Goal: Information Seeking & Learning: Learn about a topic

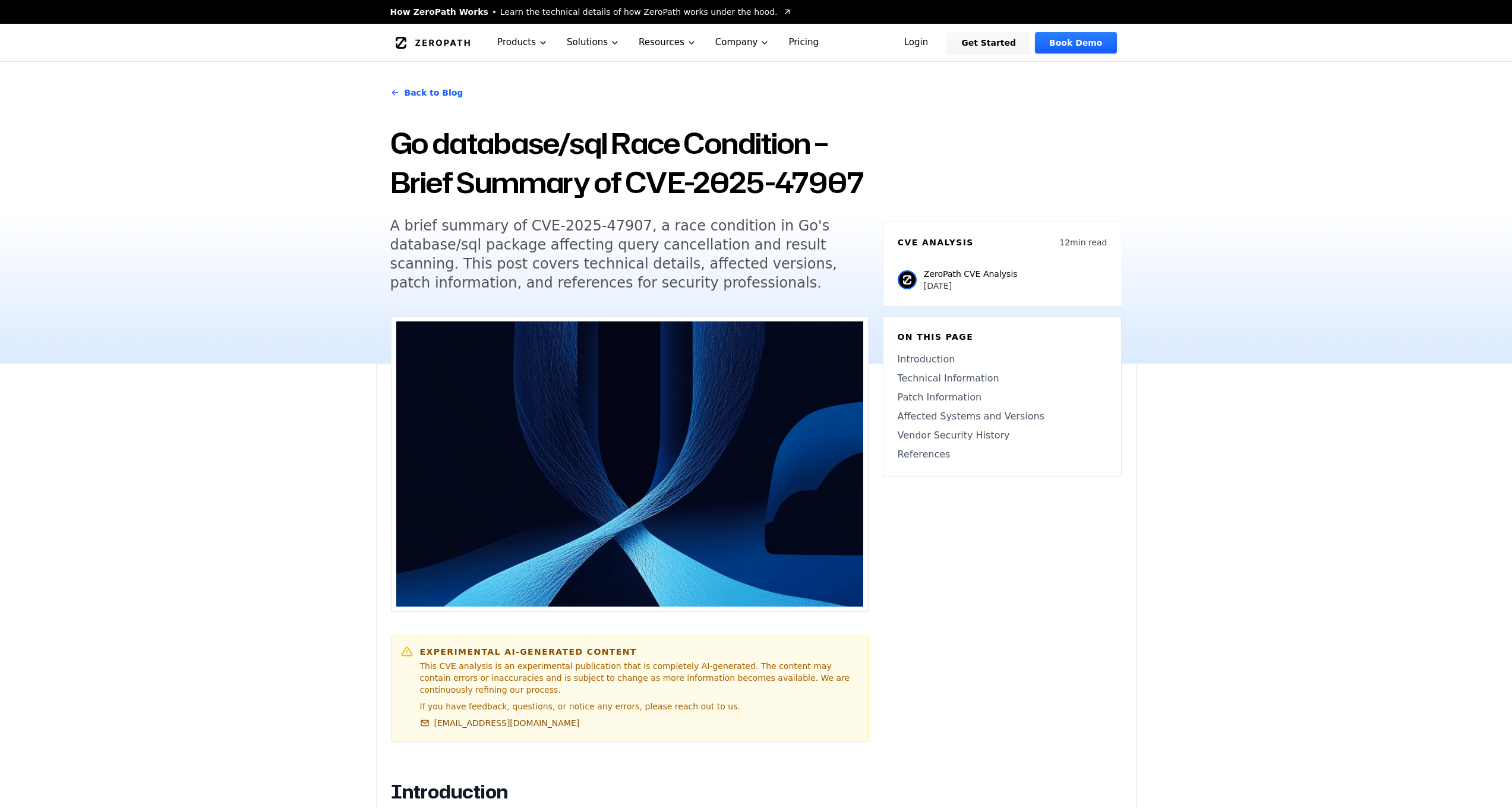
scroll to position [951, 0]
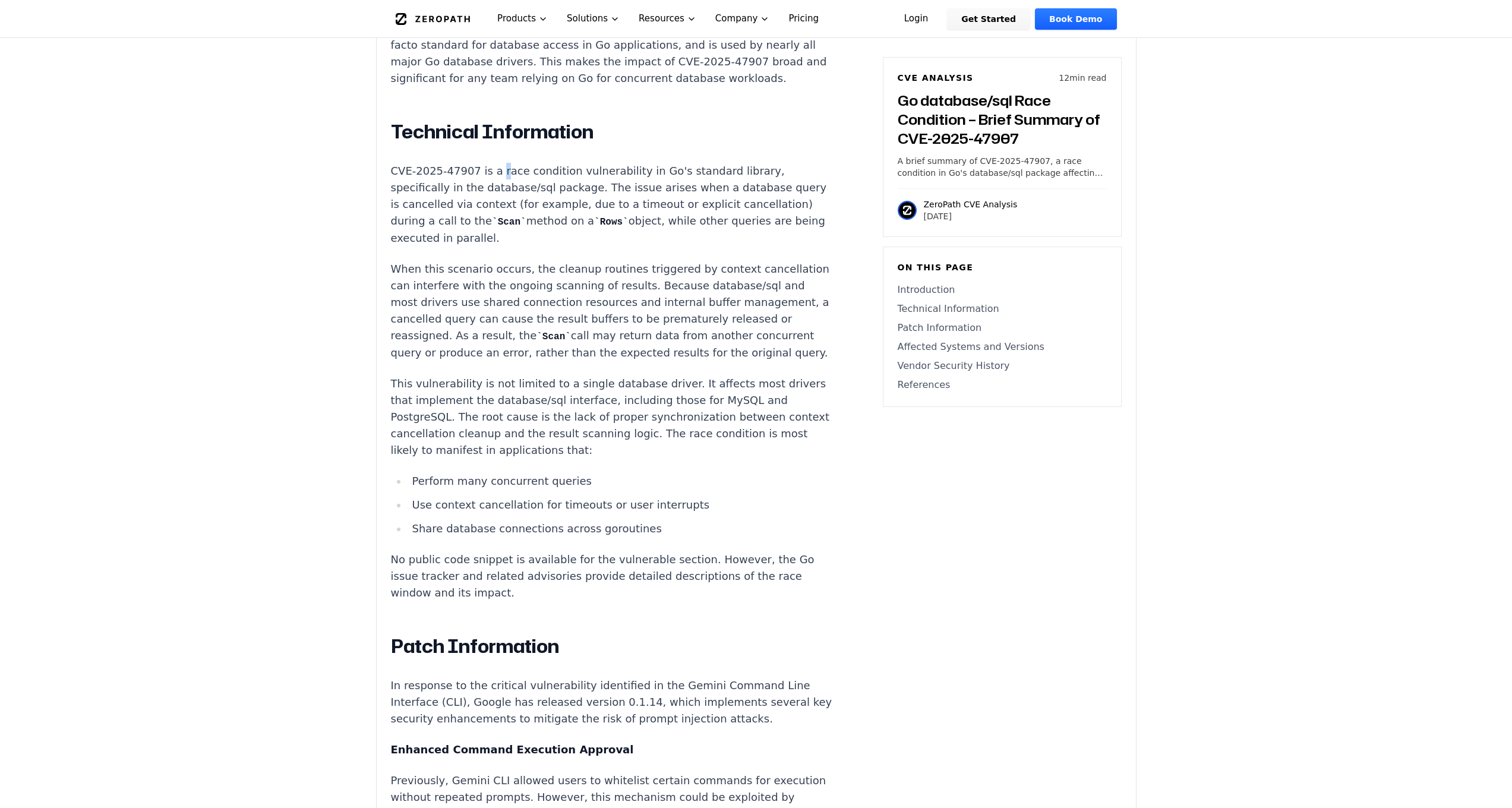
click at [500, 163] on p "CVE-2025-47907 is a race condition vulnerability in Go's standard library, spec…" at bounding box center [612, 204] width 442 height 84
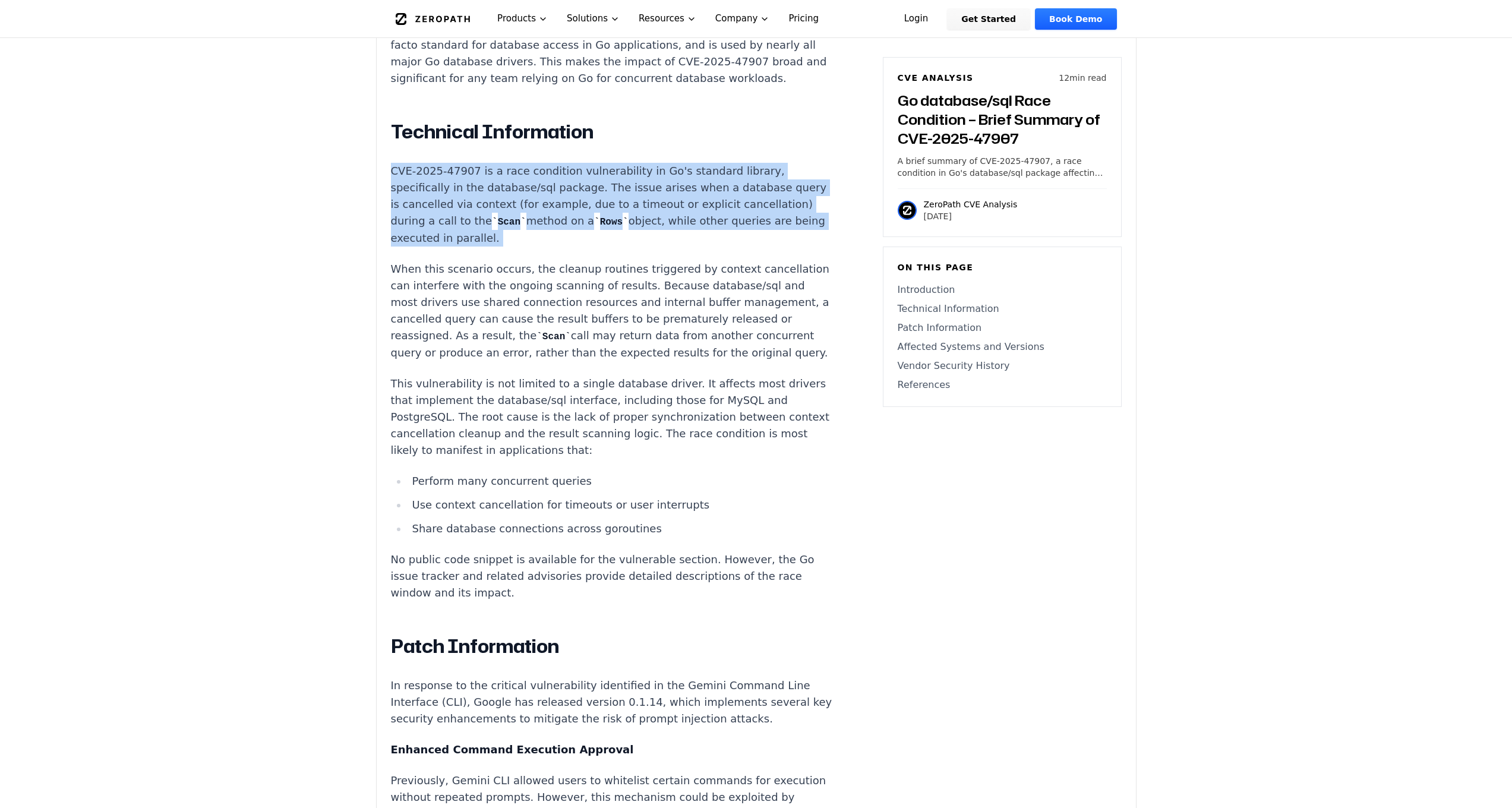
click at [504, 163] on p "CVE-2025-47907 is a race condition vulnerability in Go's standard library, spec…" at bounding box center [612, 204] width 442 height 84
click at [589, 191] on p "CVE-2025-47907 is a race condition vulnerability in Go's standard library, spec…" at bounding box center [612, 204] width 442 height 84
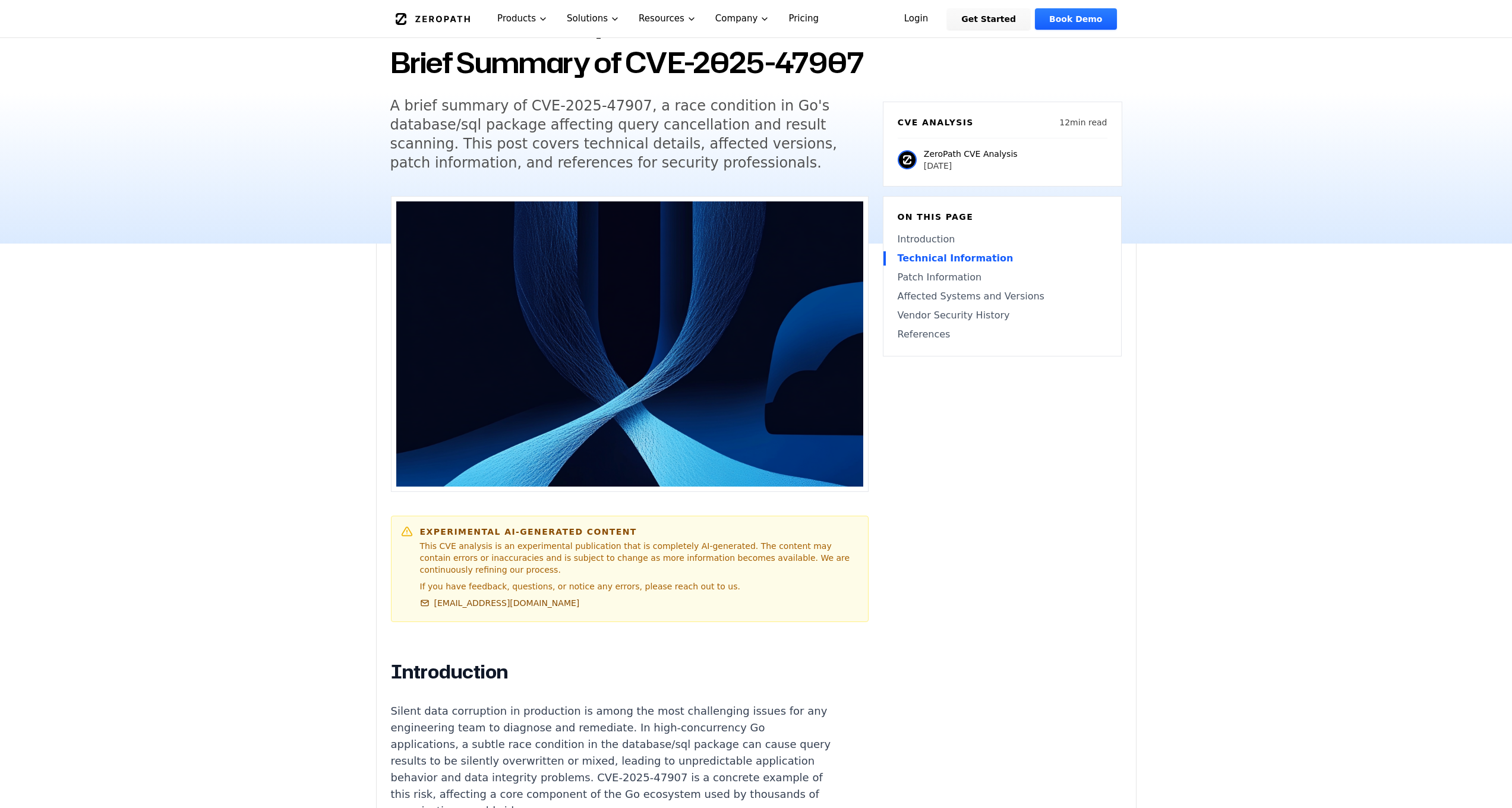
scroll to position [0, 0]
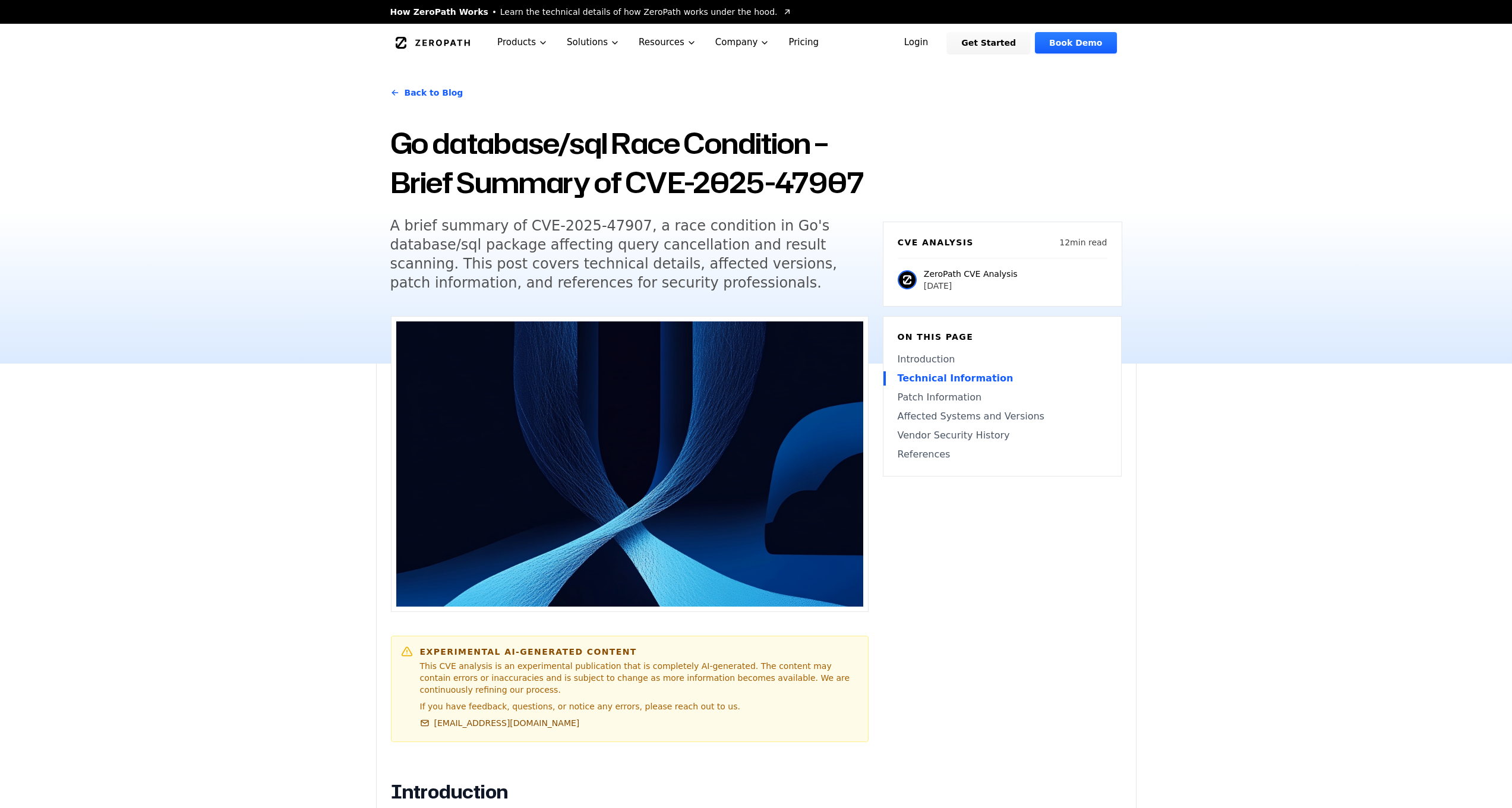
drag, startPoint x: 552, startPoint y: 114, endPoint x: 540, endPoint y: 120, distance: 13.4
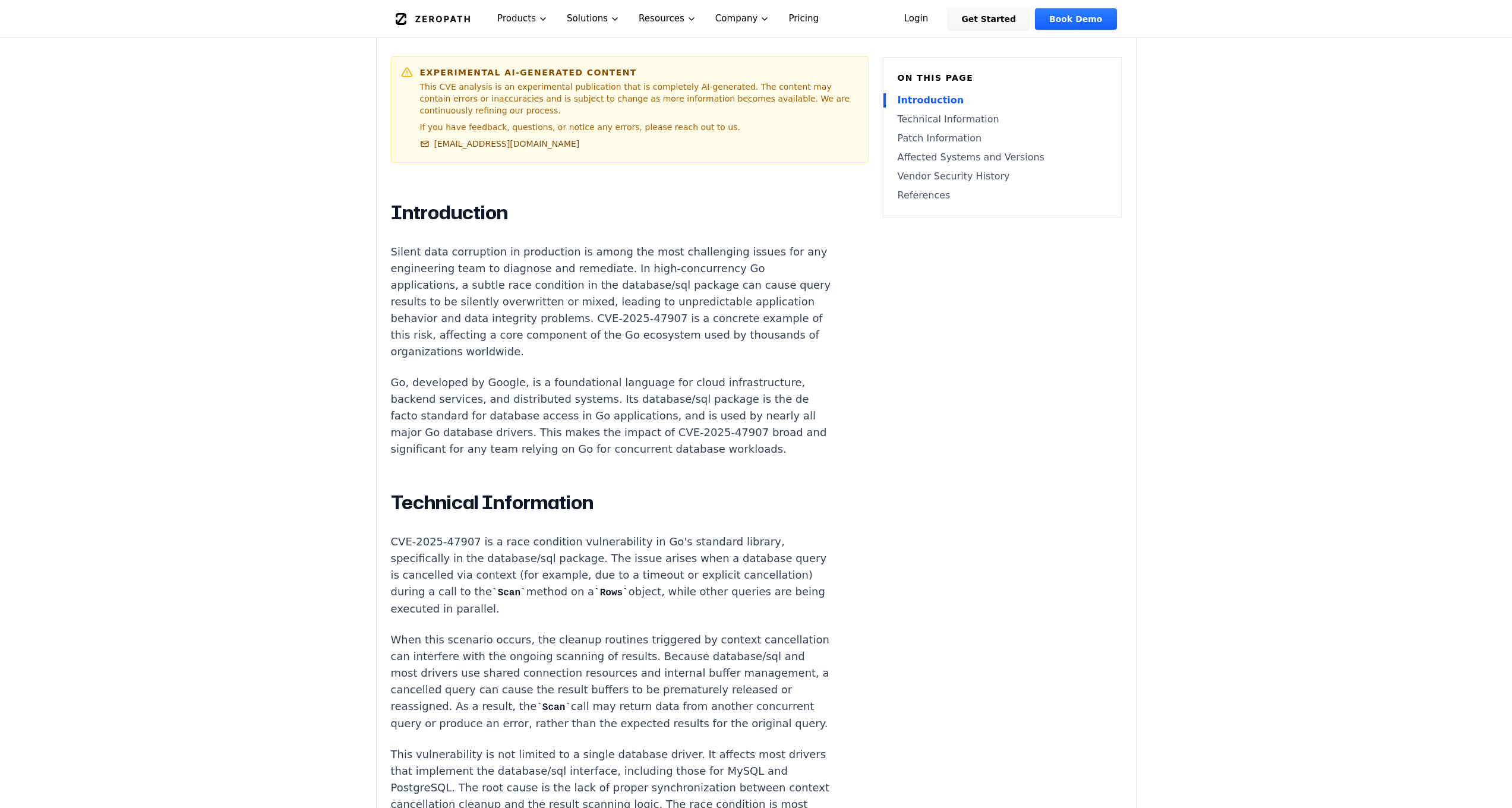
scroll to position [582, 0]
click at [582, 298] on p "Silent data corruption in production is among the most challenging issues for a…" at bounding box center [612, 299] width 442 height 116
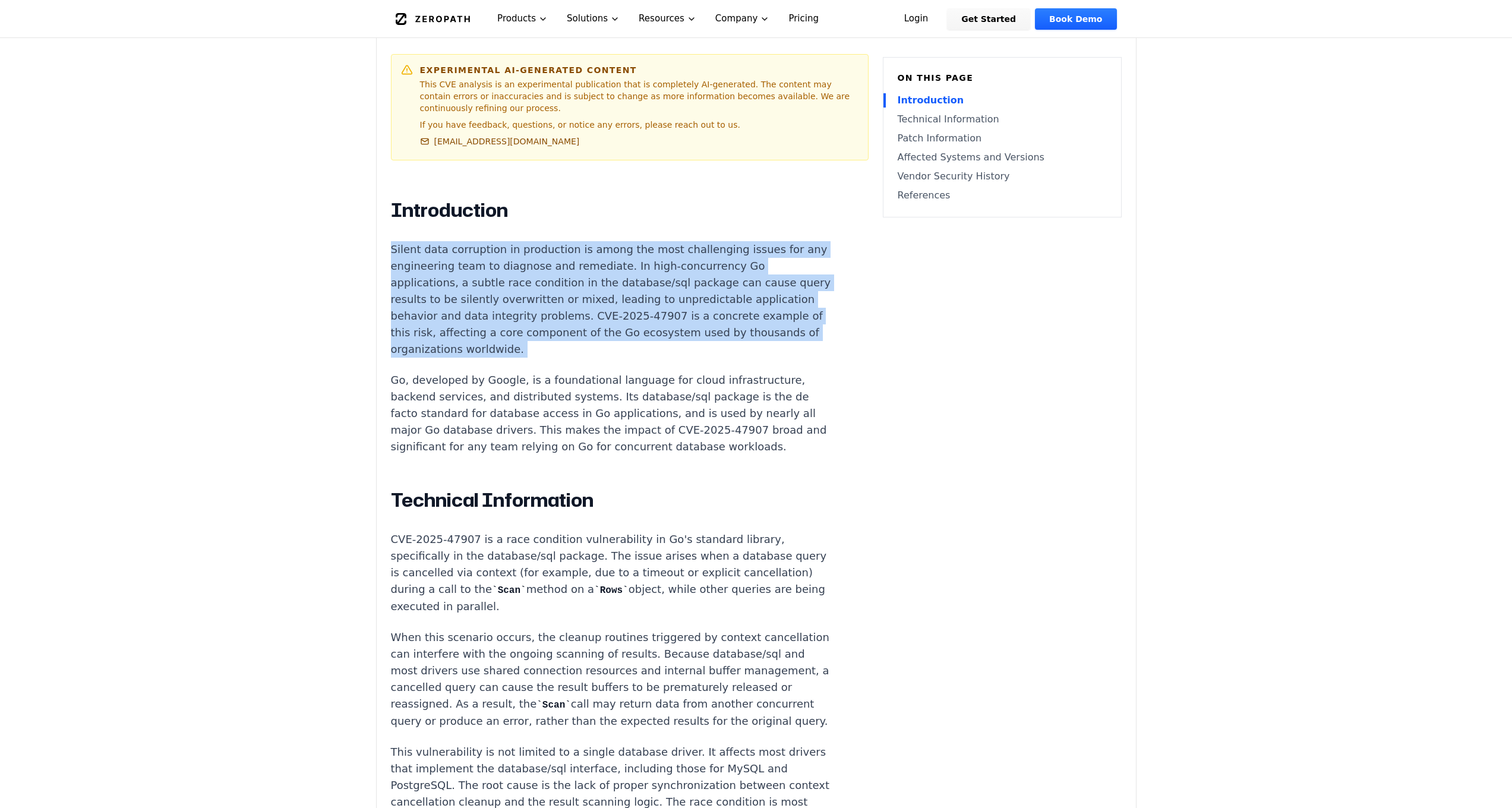
click at [582, 298] on p "Silent data corruption in production is among the most challenging issues for a…" at bounding box center [612, 299] width 442 height 116
click at [650, 311] on p "Silent data corruption in production is among the most challenging issues for a…" at bounding box center [612, 299] width 442 height 116
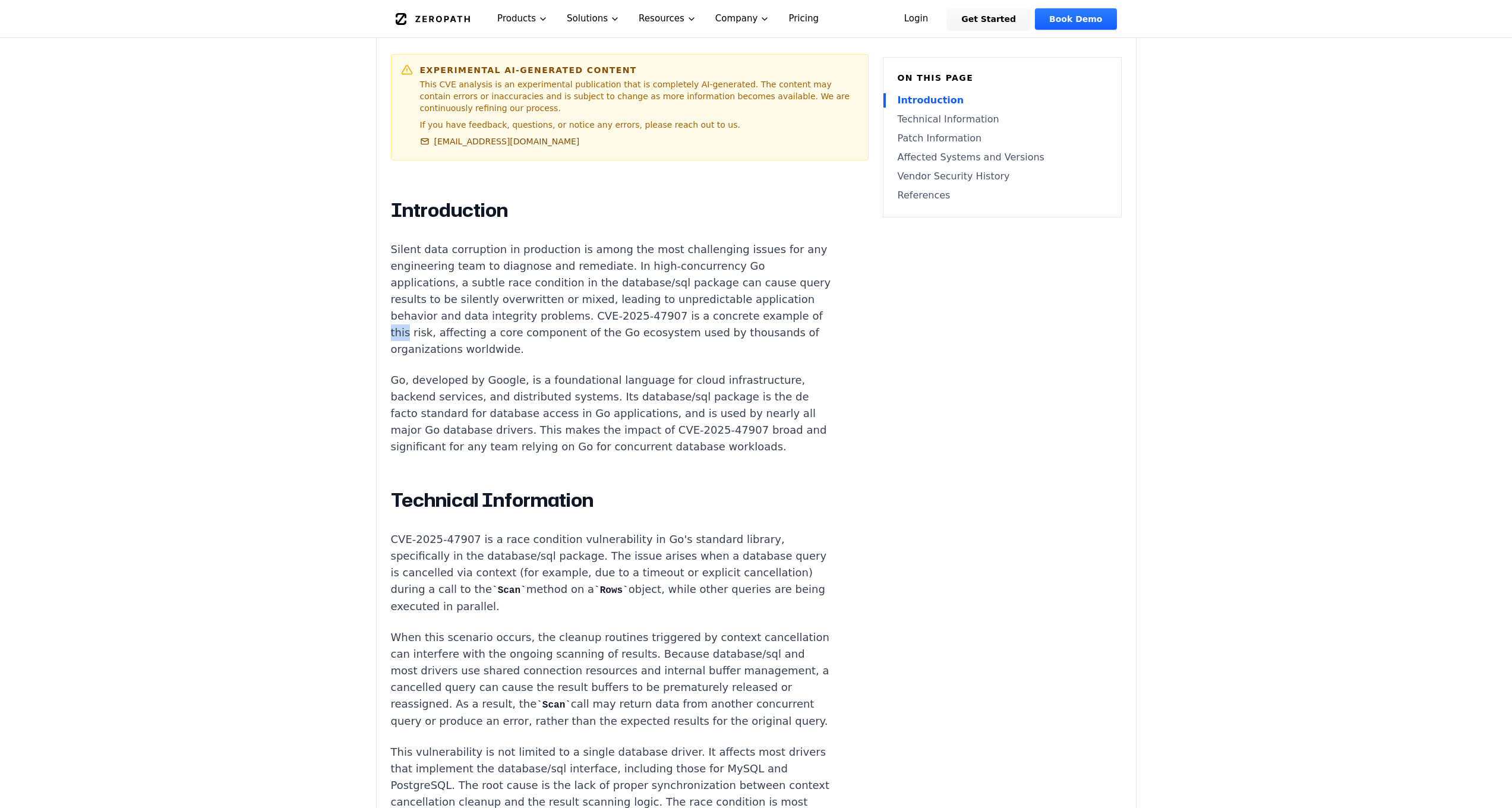
click at [650, 311] on p "Silent data corruption in production is among the most challenging issues for a…" at bounding box center [612, 299] width 442 height 116
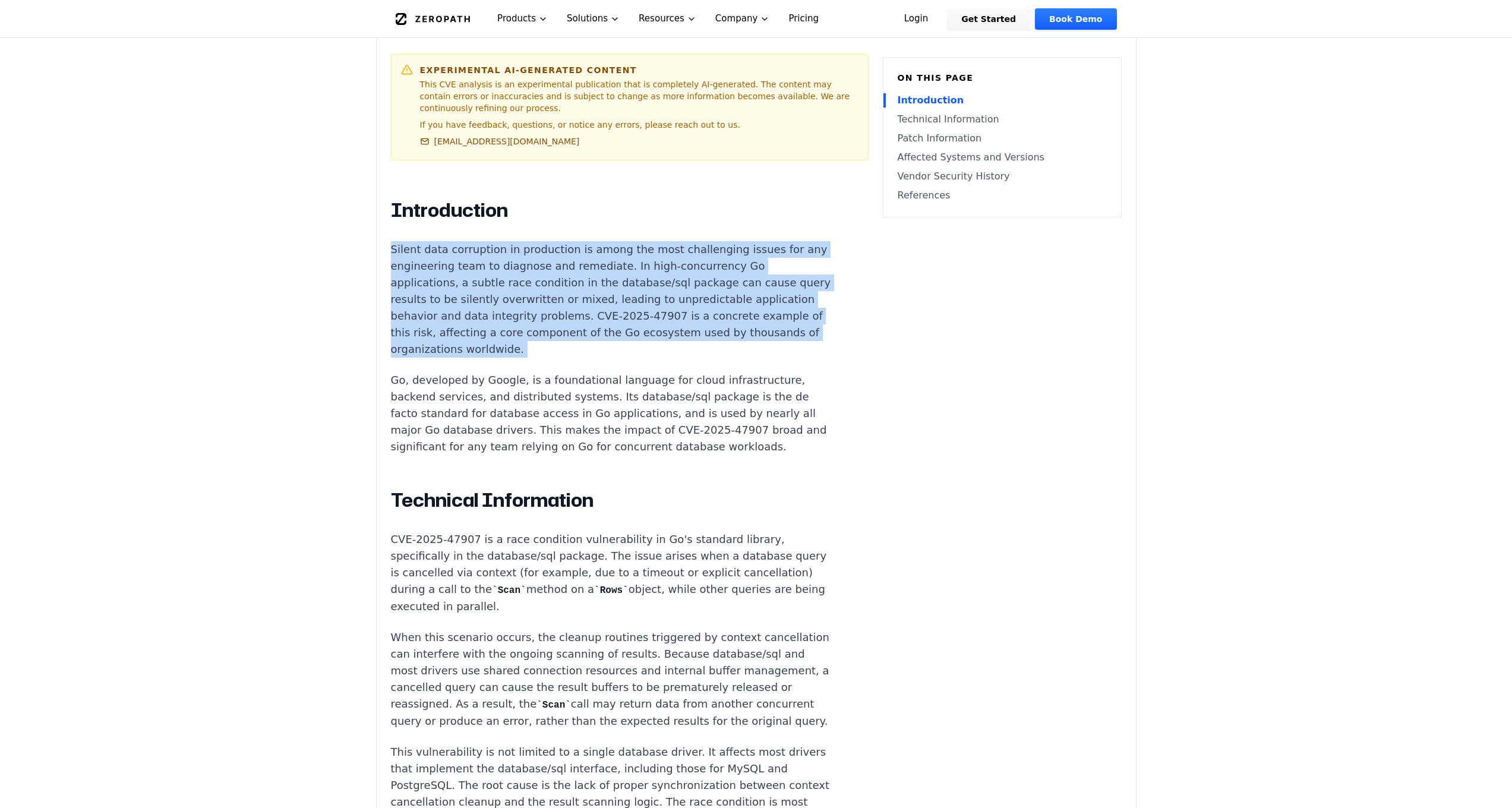
click at [650, 311] on p "Silent data corruption in production is among the most challenging issues for a…" at bounding box center [612, 299] width 442 height 116
click at [740, 265] on p "Silent data corruption in production is among the most challenging issues for a…" at bounding box center [612, 299] width 442 height 116
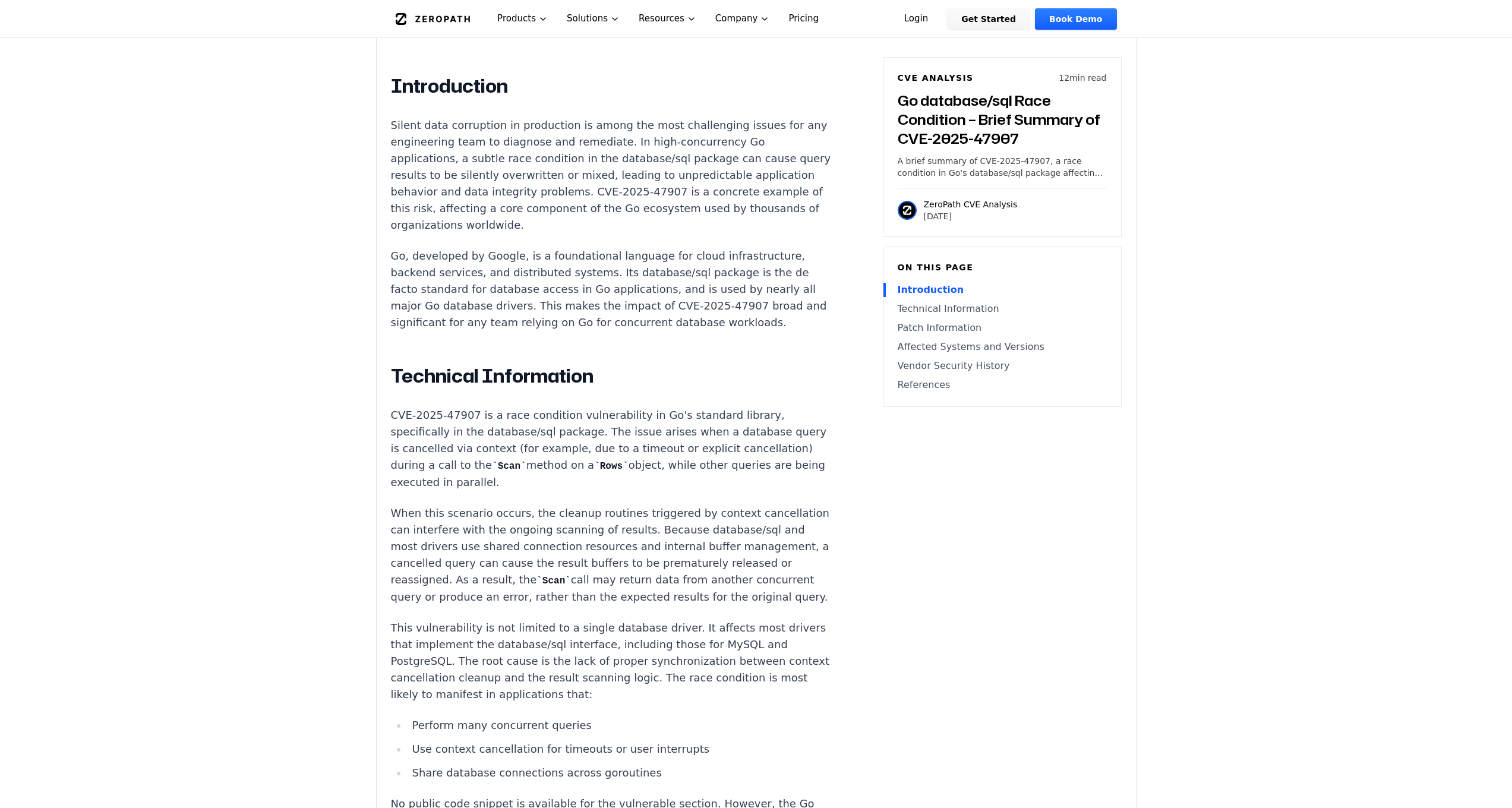
scroll to position [942, 0]
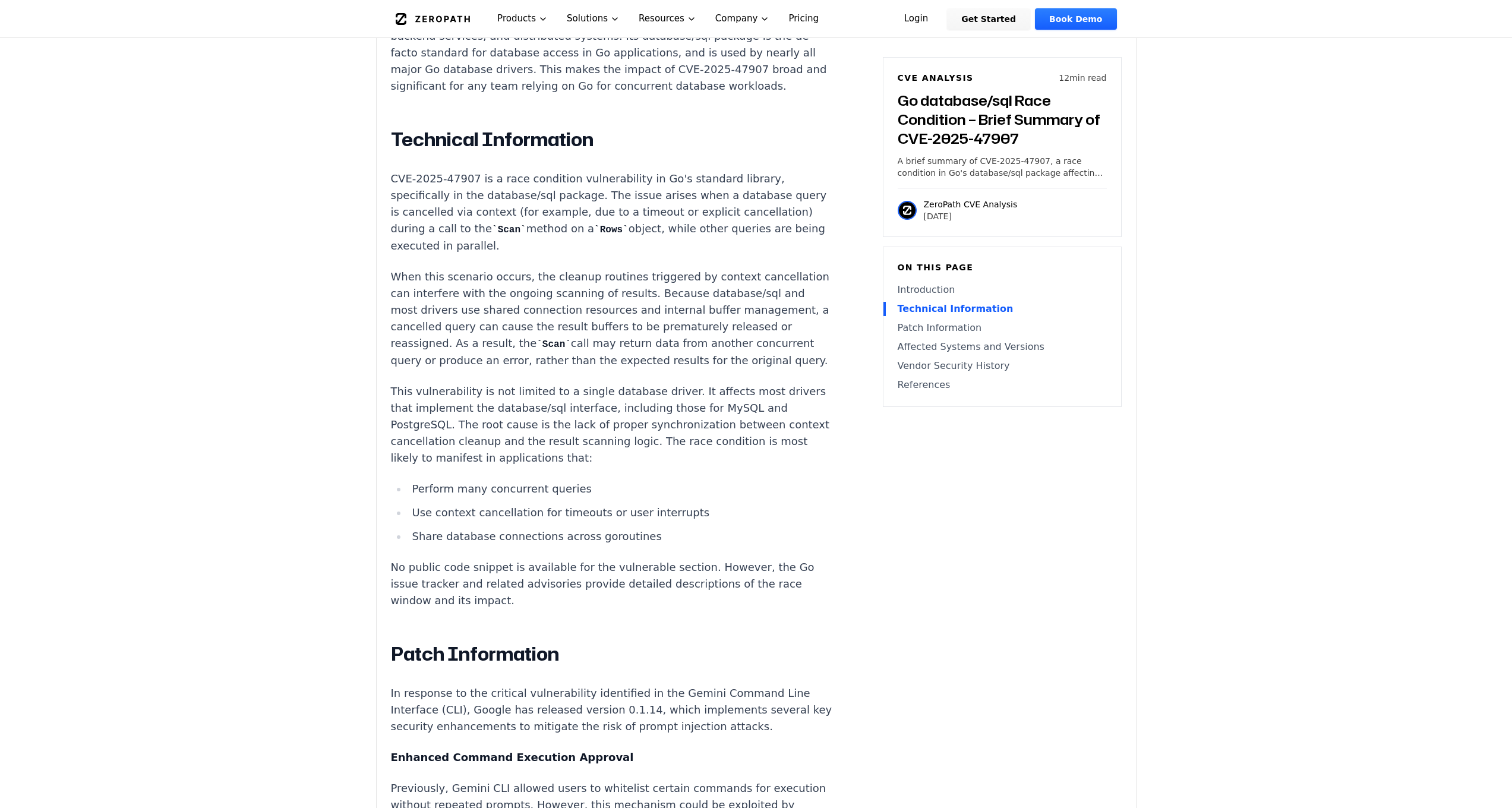
drag, startPoint x: 540, startPoint y: 215, endPoint x: 521, endPoint y: 212, distance: 19.2
